Goal: Find specific page/section: Find specific page/section

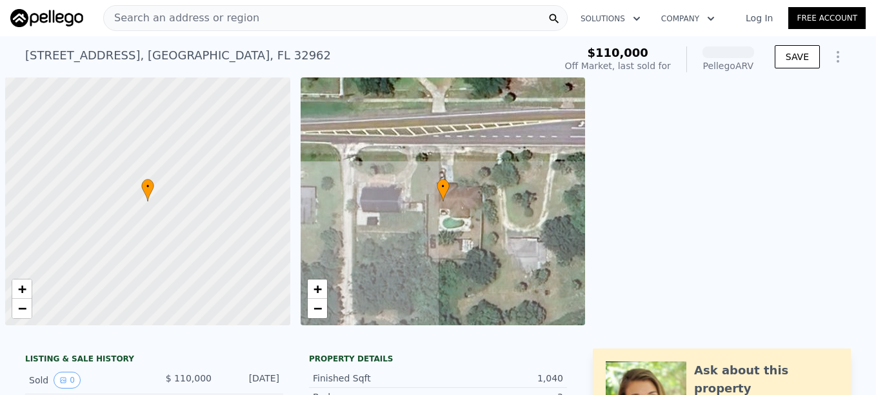
scroll to position [0, 5]
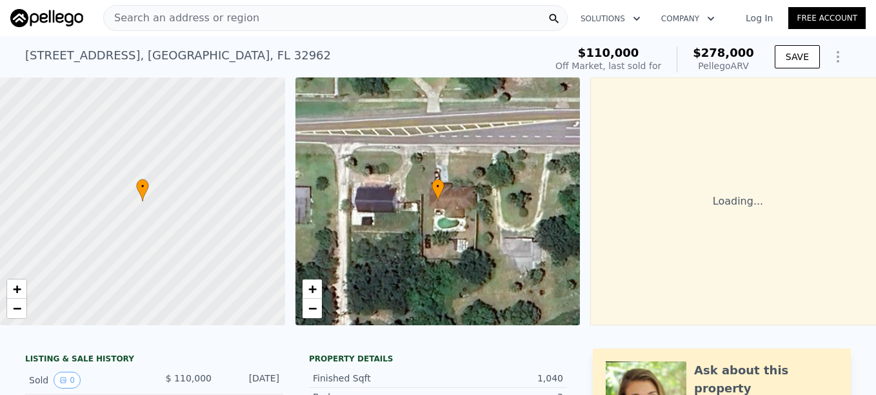
click at [130, 15] on span "Search an address or region" at bounding box center [181, 17] width 155 height 15
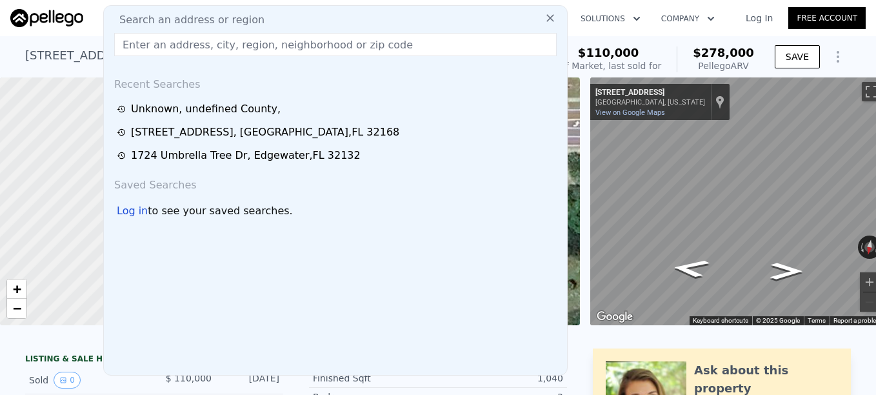
click at [163, 16] on span "Search an address or region" at bounding box center [186, 19] width 155 height 15
click at [152, 18] on span "Search an address or region" at bounding box center [186, 19] width 155 height 15
click at [152, 19] on span "Search an address or region" at bounding box center [186, 19] width 155 height 15
click at [173, 22] on span "Search an address or region" at bounding box center [186, 19] width 155 height 15
click at [170, 45] on input "text" at bounding box center [335, 44] width 442 height 23
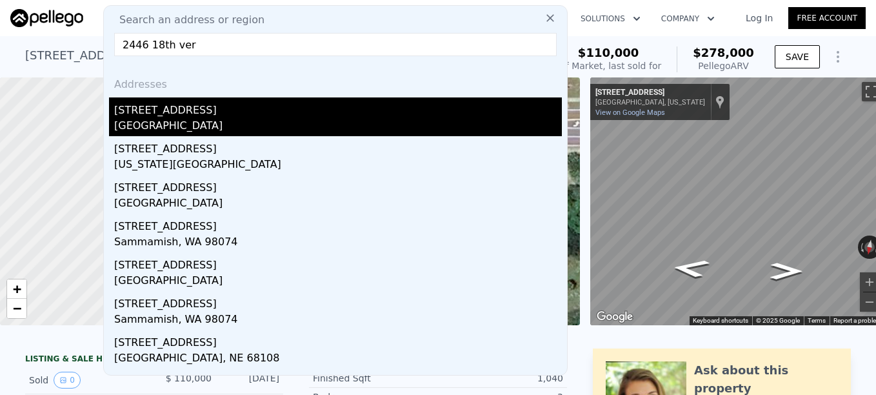
type input "2446 18th ver"
click at [173, 121] on div "[GEOGRAPHIC_DATA]" at bounding box center [338, 127] width 448 height 18
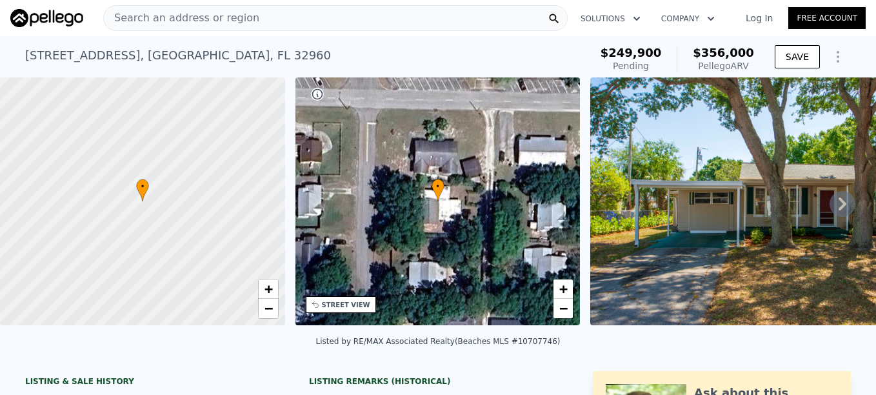
click at [161, 22] on span "Search an address or region" at bounding box center [181, 17] width 155 height 15
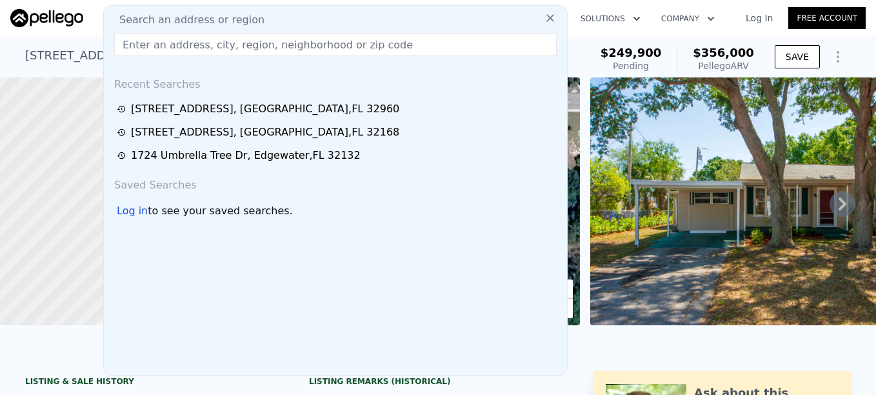
click at [143, 46] on input "text" at bounding box center [335, 44] width 442 height 23
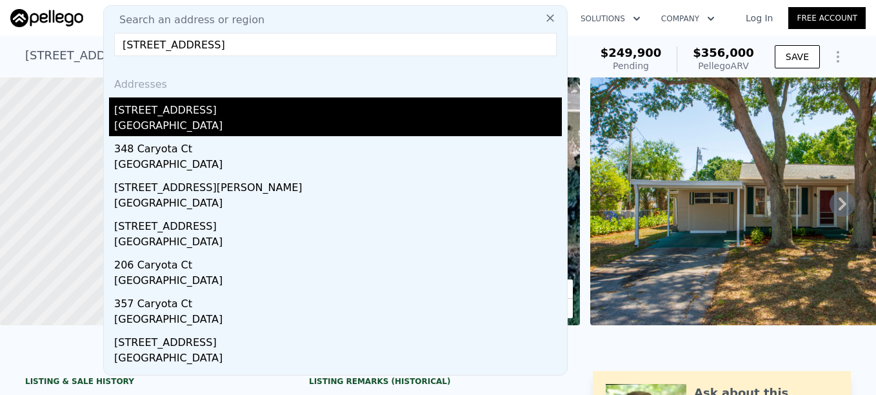
type input "[STREET_ADDRESS]"
click at [182, 110] on div "[STREET_ADDRESS]" at bounding box center [338, 107] width 448 height 21
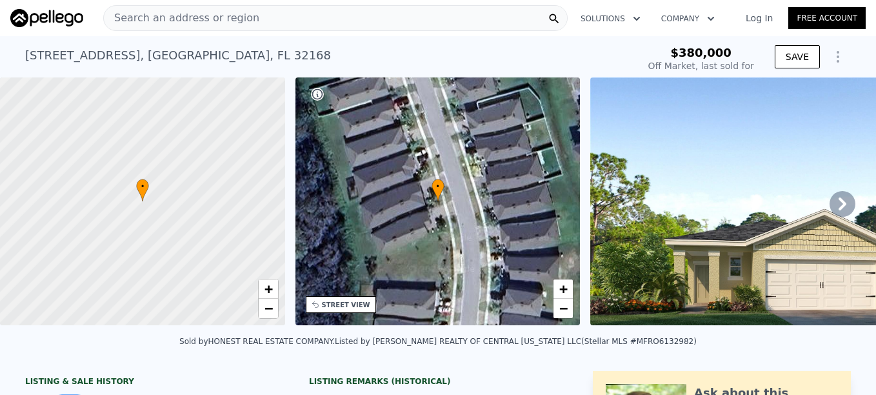
type input "$ 366,000"
type input "-$ 57,908"
